Goal: Information Seeking & Learning: Learn about a topic

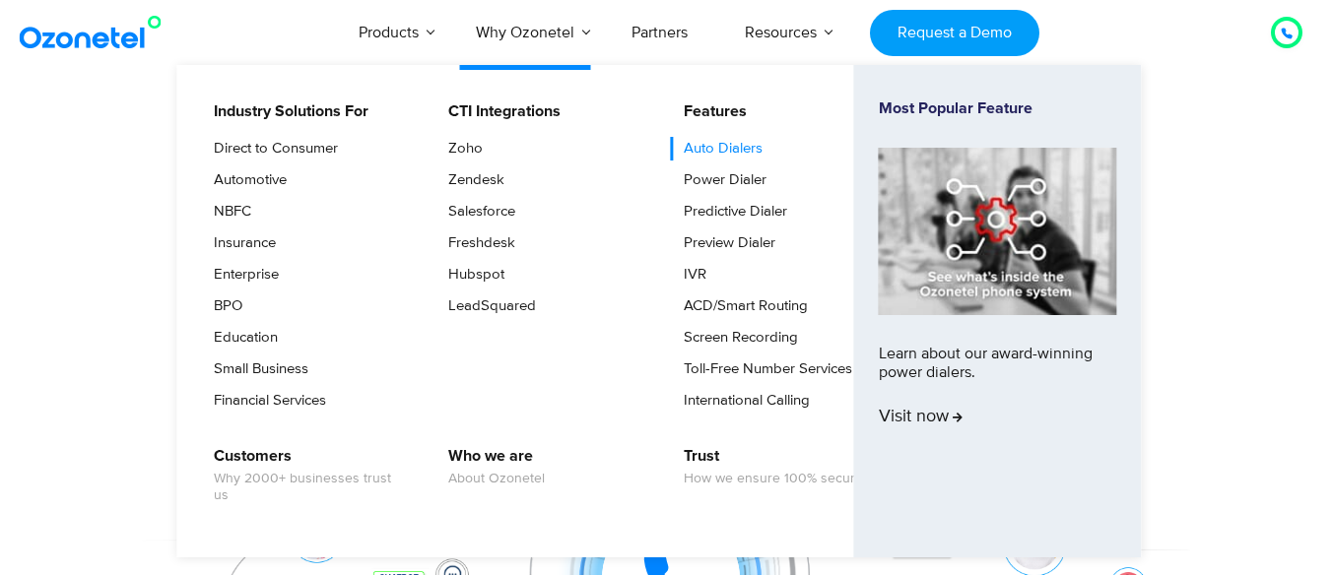
click at [719, 152] on link "Auto Dialers" at bounding box center [718, 149] width 95 height 24
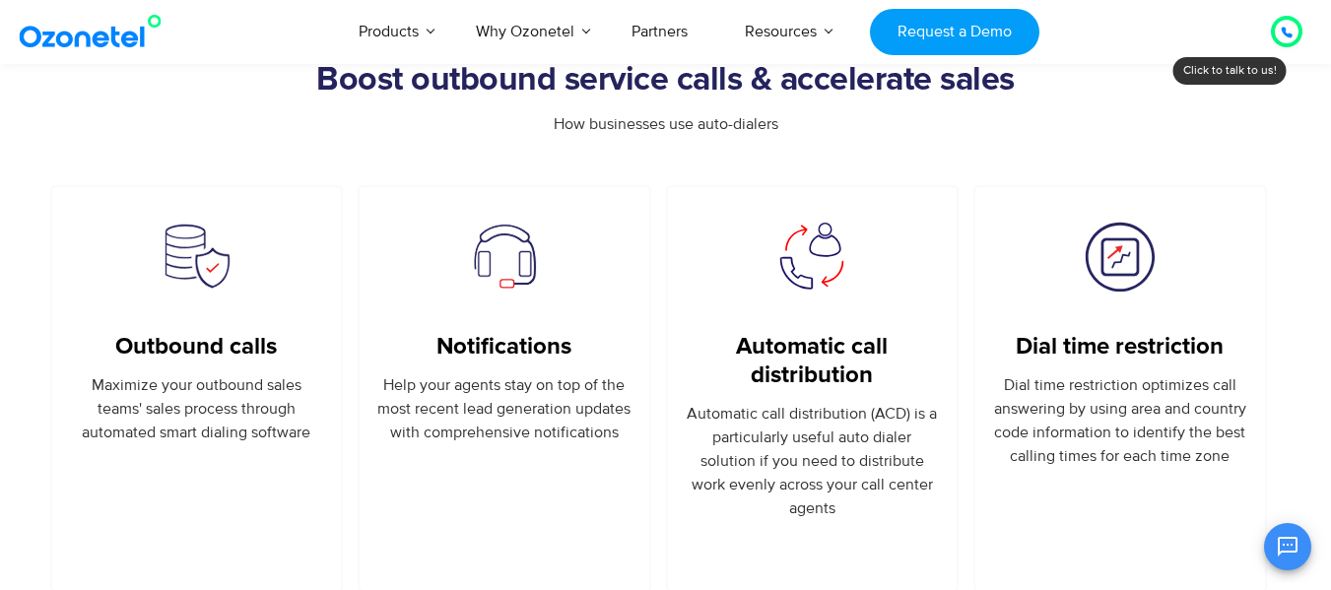
scroll to position [1170, 0]
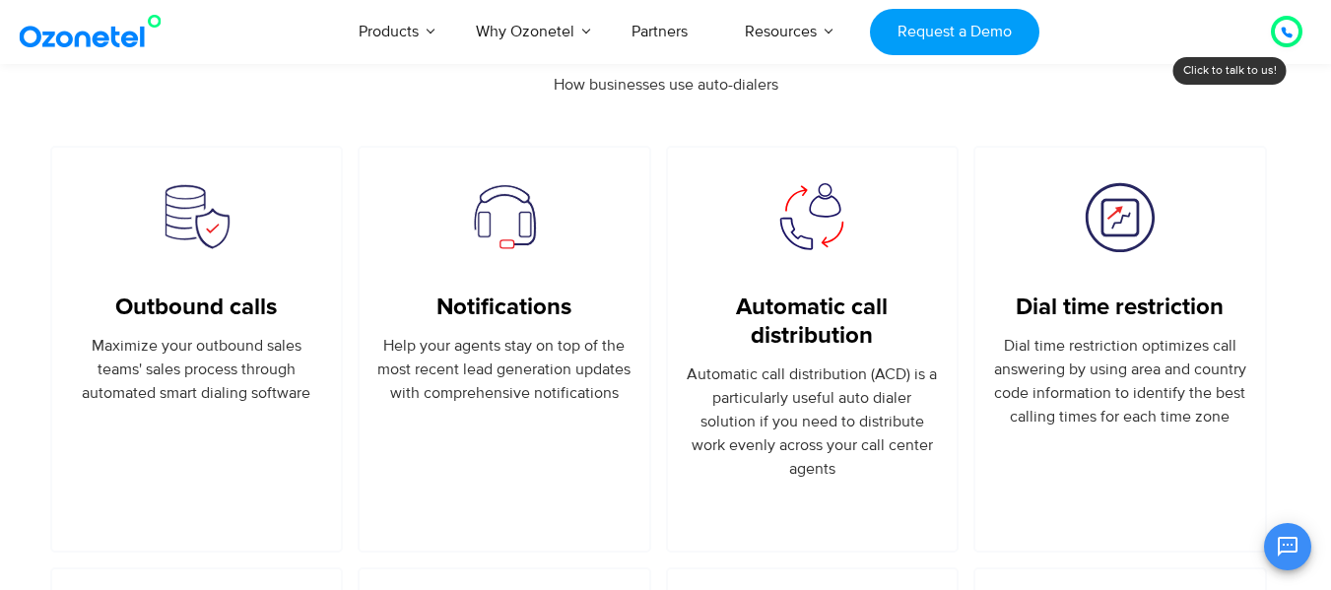
click at [1239, 77] on div "How businesses use auto-dialers" at bounding box center [665, 85] width 1231 height 24
click at [1282, 32] on icon at bounding box center [1286, 33] width 10 height 10
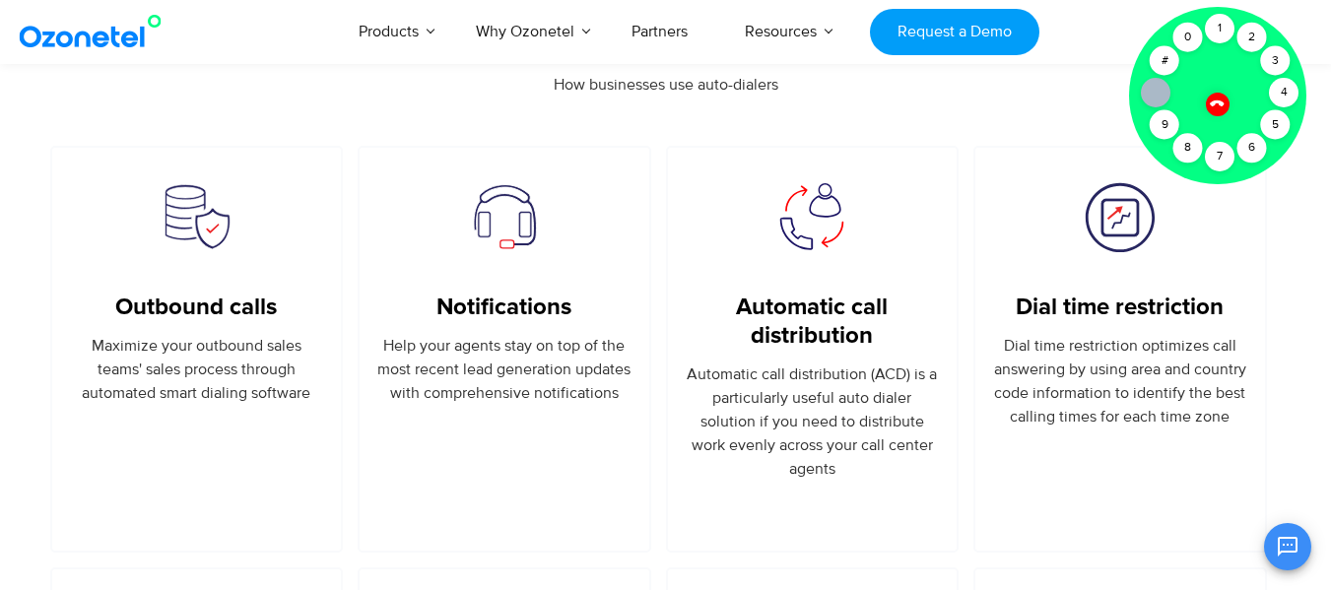
click at [1212, 98] on icon at bounding box center [1216, 103] width 17 height 17
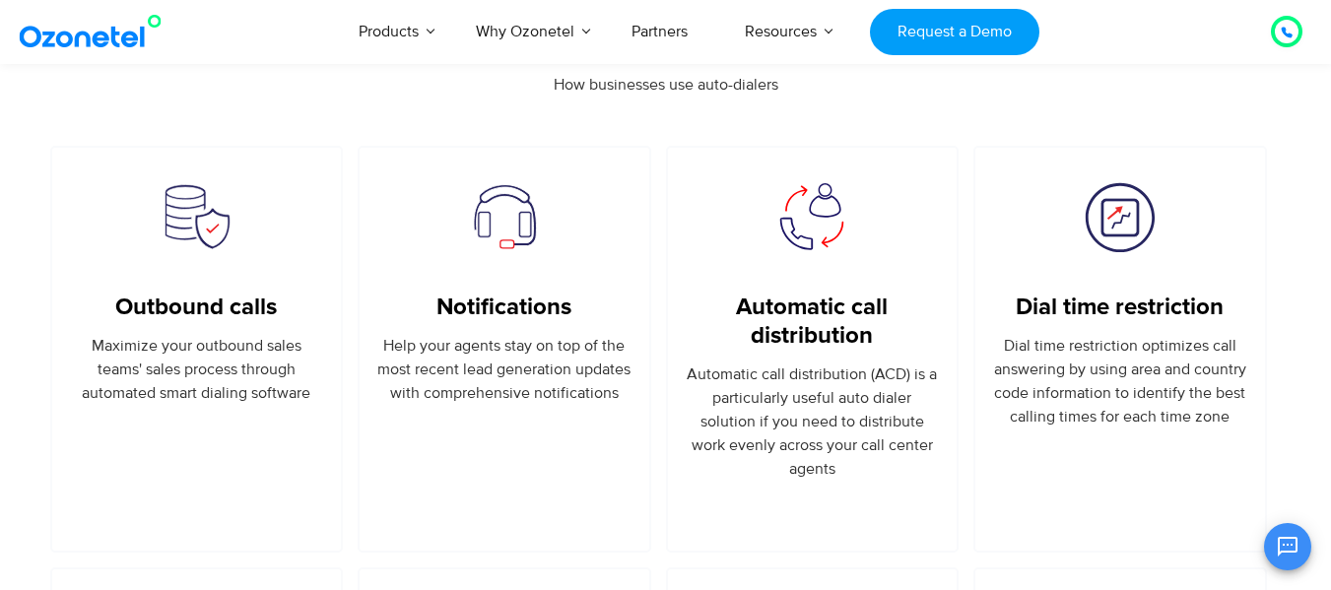
click at [922, 130] on div "How businesses use auto-dialers" at bounding box center [665, 109] width 1231 height 73
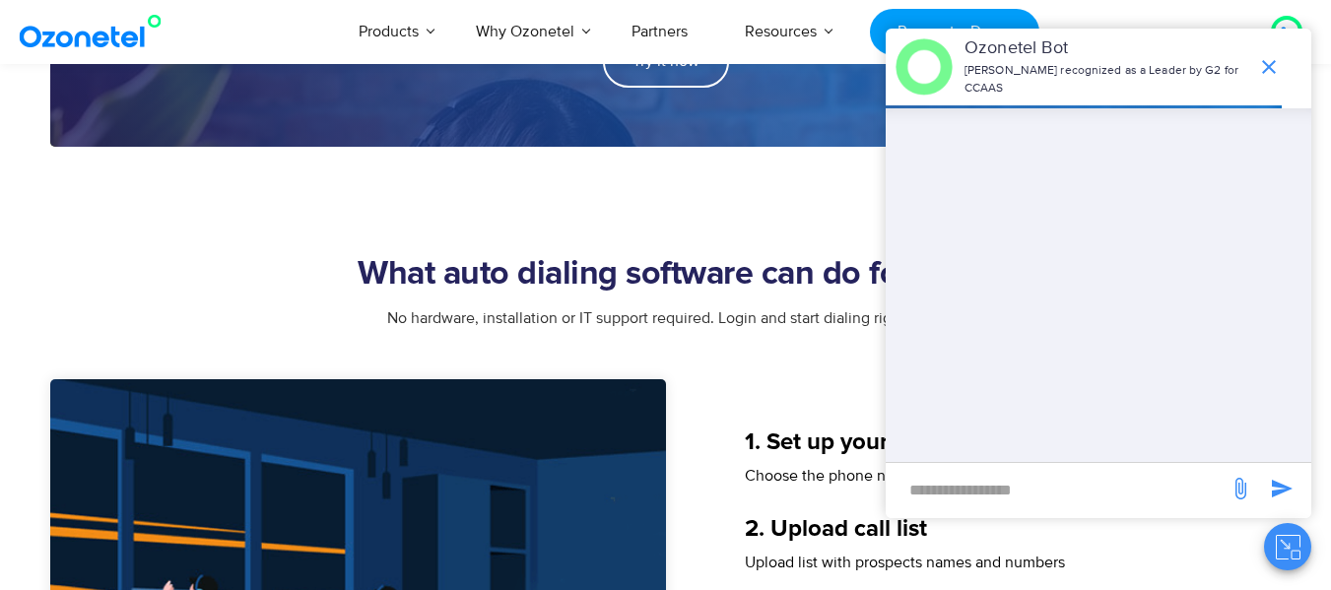
scroll to position [2452, 0]
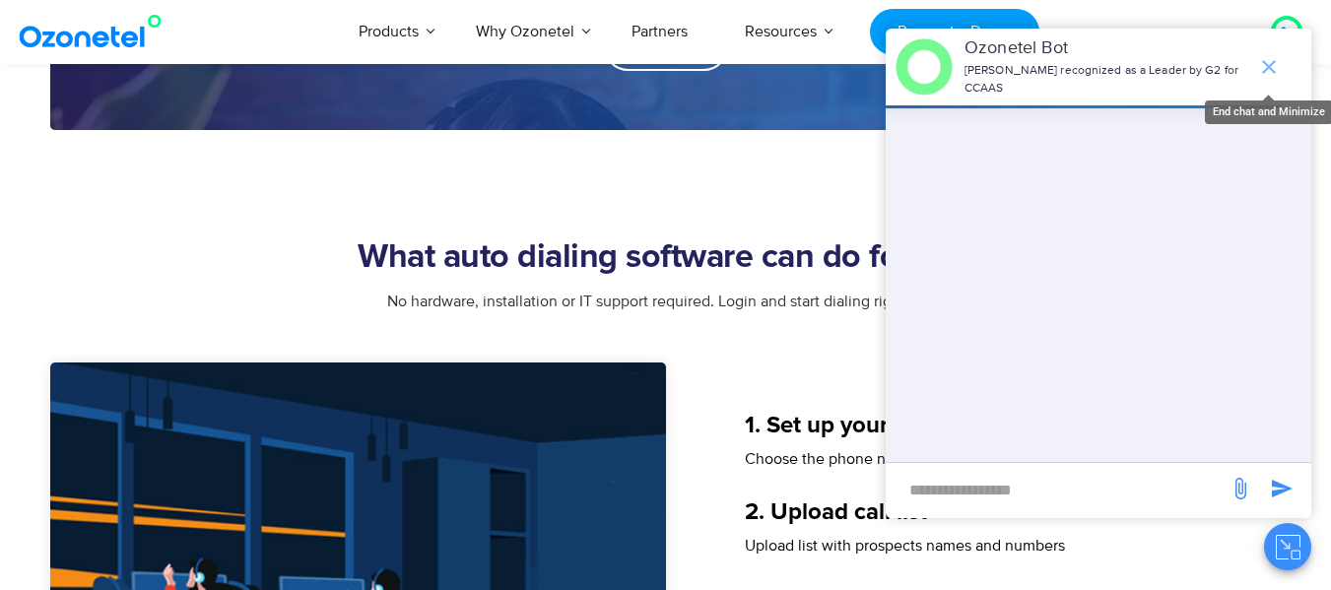
click at [1271, 63] on icon "end chat or minimize" at bounding box center [1269, 67] width 14 height 14
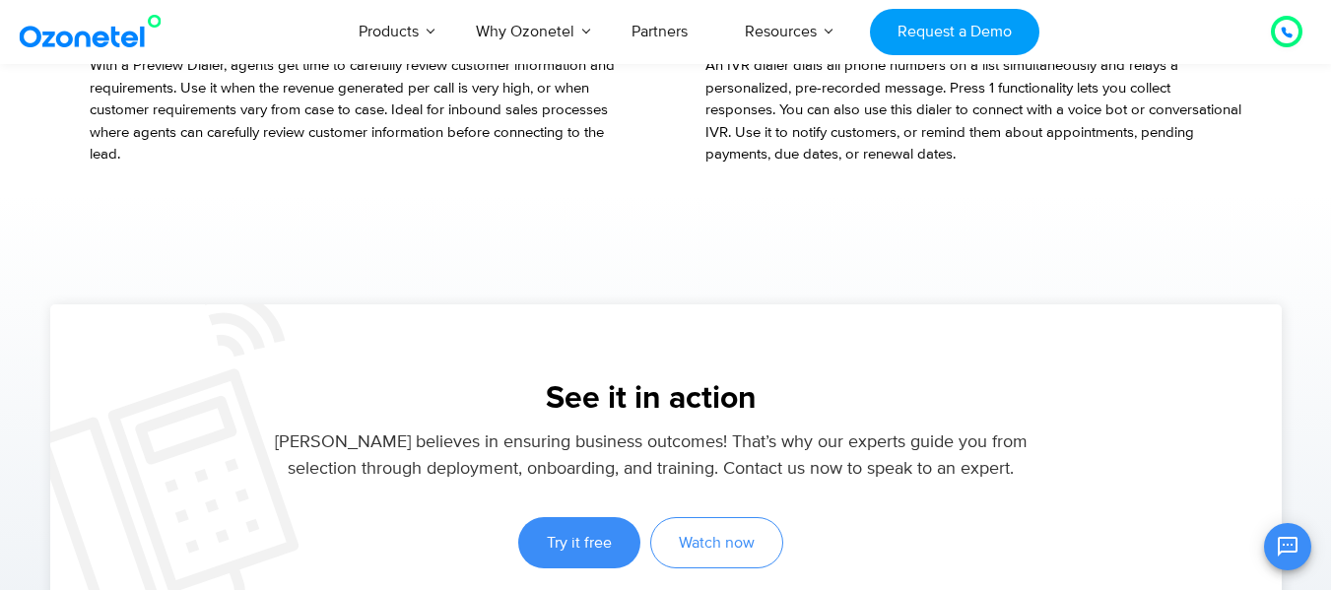
scroll to position [4093, 0]
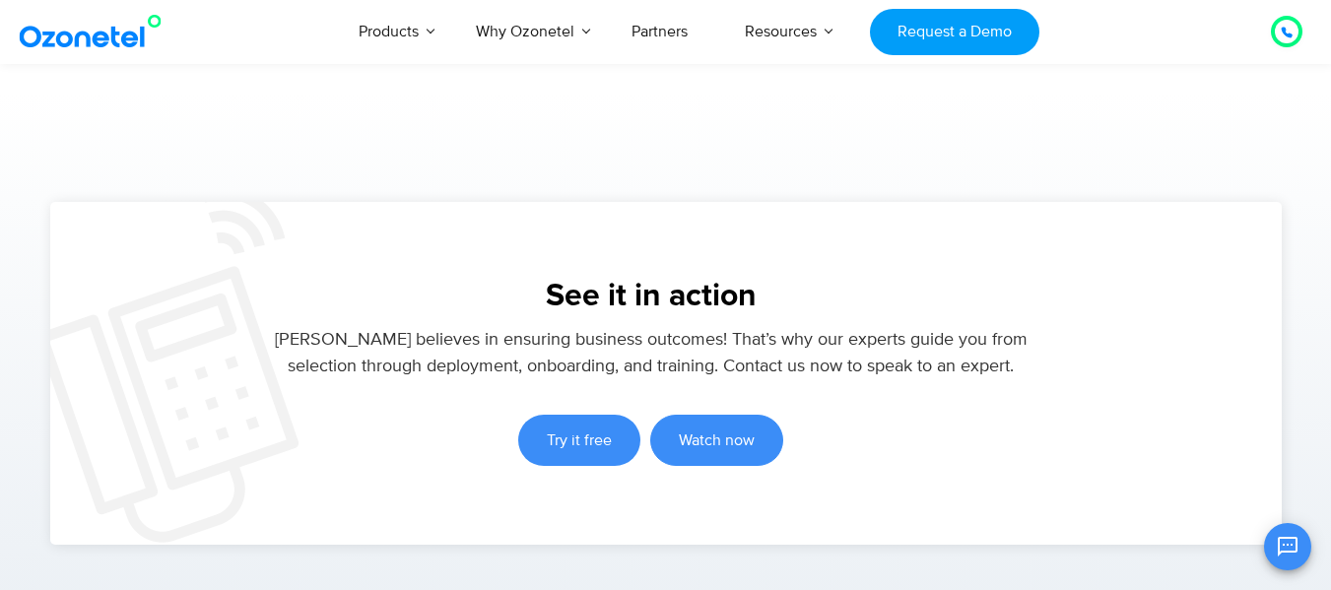
click at [734, 452] on link "Watch now" at bounding box center [716, 440] width 133 height 51
